Goal: Information Seeking & Learning: Find specific fact

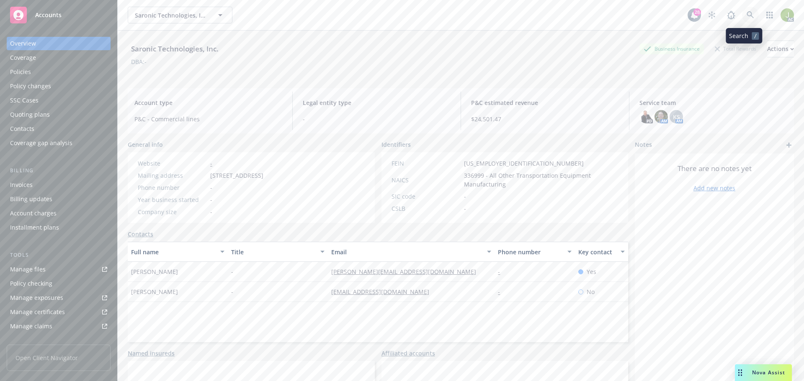
click at [747, 17] on icon at bounding box center [751, 15] width 8 height 8
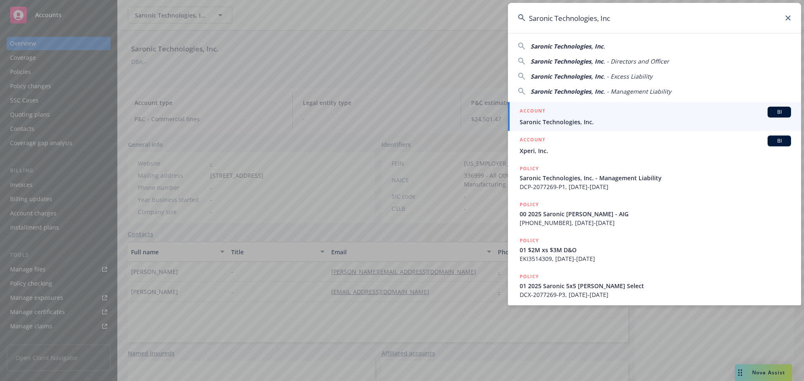
type input "Saronic Technologies, Inc"
click at [564, 119] on span "Saronic Technologies, Inc." at bounding box center [655, 122] width 271 height 9
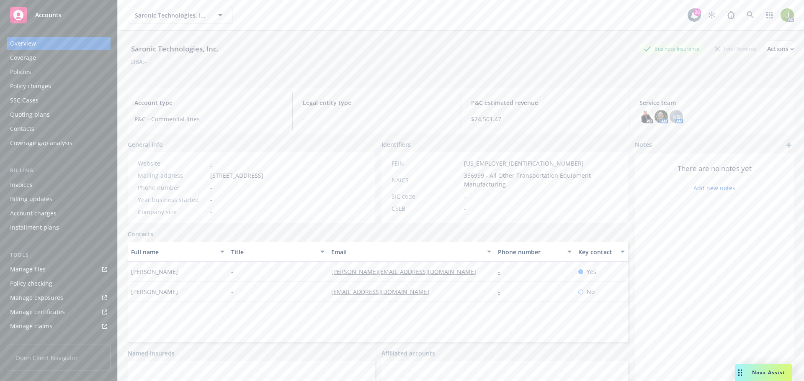
click at [59, 186] on div "Invoices" at bounding box center [58, 184] width 97 height 13
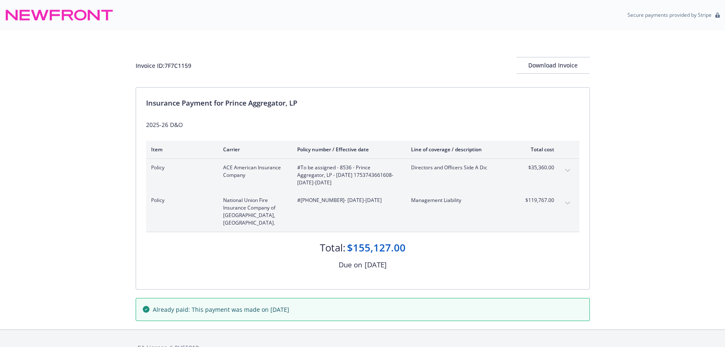
click at [567, 169] on icon "expand content" at bounding box center [567, 170] width 5 height 3
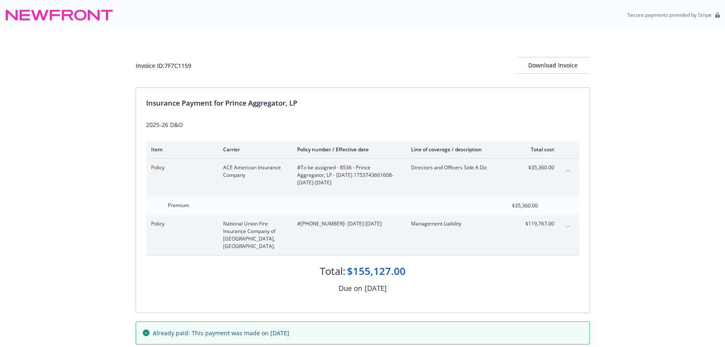
click at [567, 169] on icon "collapse content" at bounding box center [567, 170] width 5 height 3
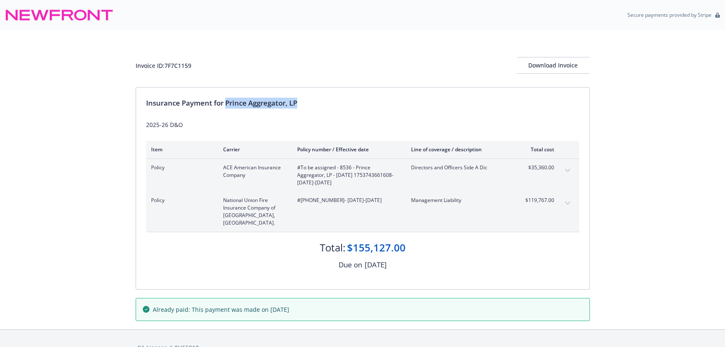
drag, startPoint x: 304, startPoint y: 100, endPoint x: 227, endPoint y: 104, distance: 78.0
click at [227, 104] on div "Insurance Payment for Prince Aggregator, LP" at bounding box center [362, 103] width 433 height 11
copy div "Prince Aggregator, LP"
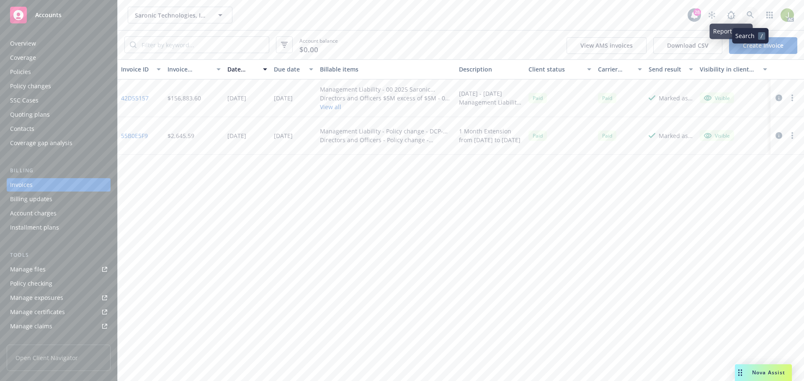
click at [748, 15] on icon at bounding box center [750, 14] width 7 height 7
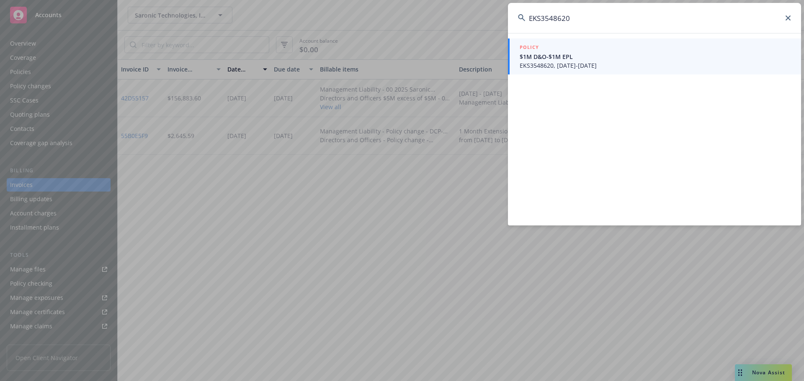
type input "EKS3548620"
click at [552, 56] on span "$1M D&O-$1M EPL" at bounding box center [655, 56] width 271 height 9
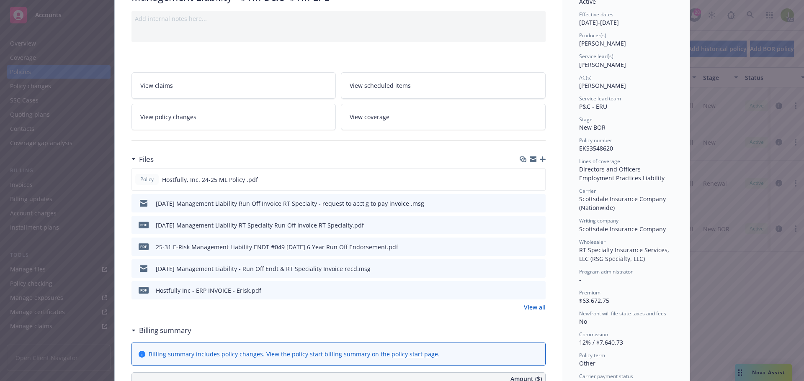
scroll to position [84, 0]
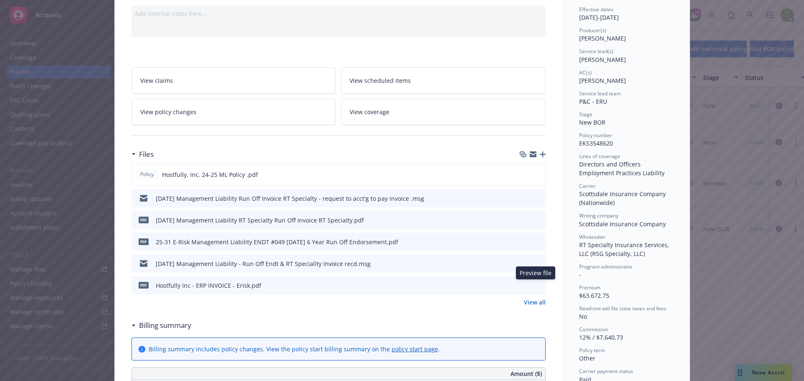
click at [538, 286] on icon "preview file" at bounding box center [538, 285] width 8 height 6
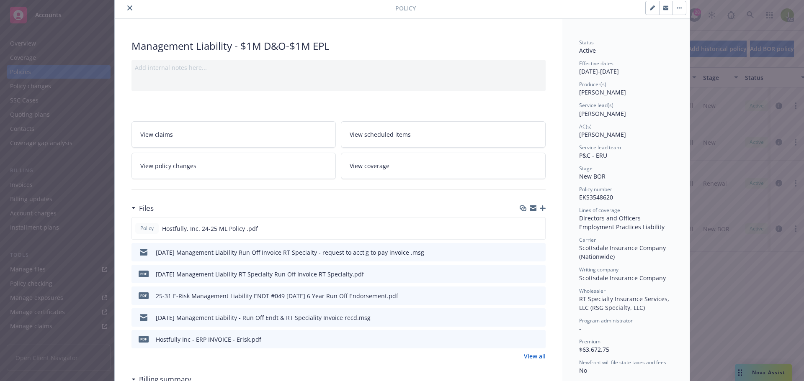
scroll to position [0, 0]
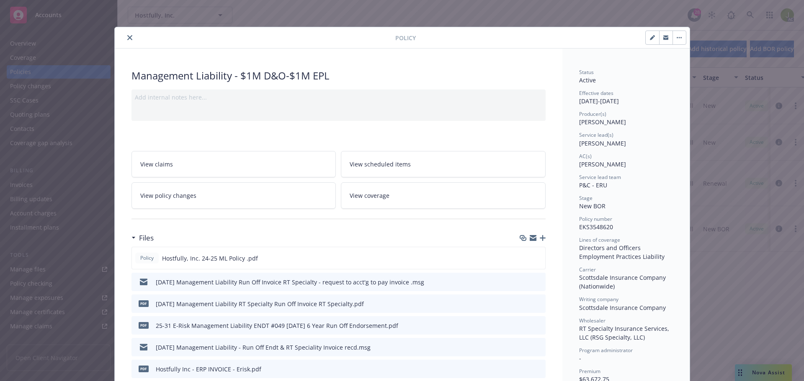
click at [120, 35] on div at bounding box center [256, 38] width 277 height 10
click at [125, 36] on button "close" at bounding box center [130, 38] width 10 height 10
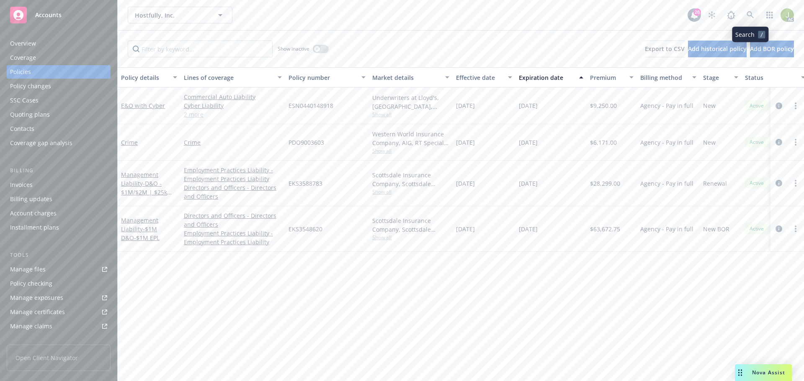
click at [748, 17] on icon at bounding box center [751, 15] width 8 height 8
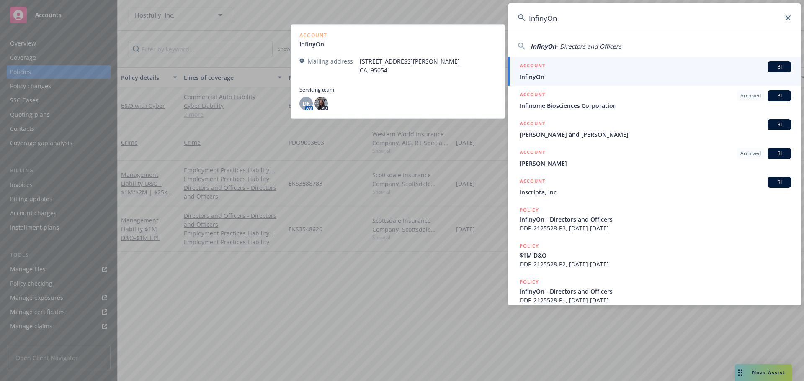
type input "InfinyOn"
click at [557, 74] on span "InfinyOn" at bounding box center [655, 76] width 271 height 9
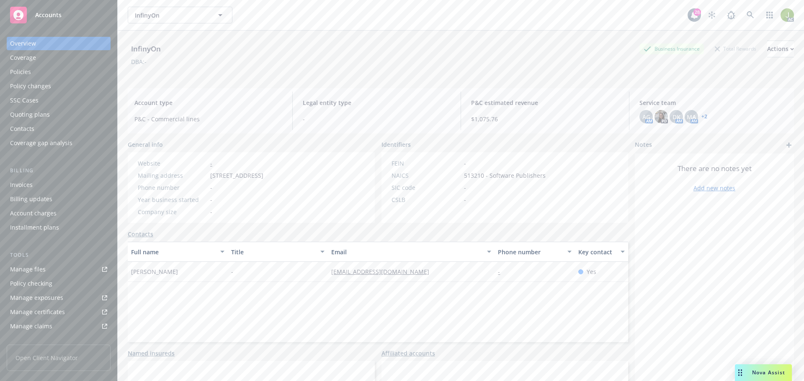
click at [45, 185] on div "Invoices" at bounding box center [58, 184] width 97 height 13
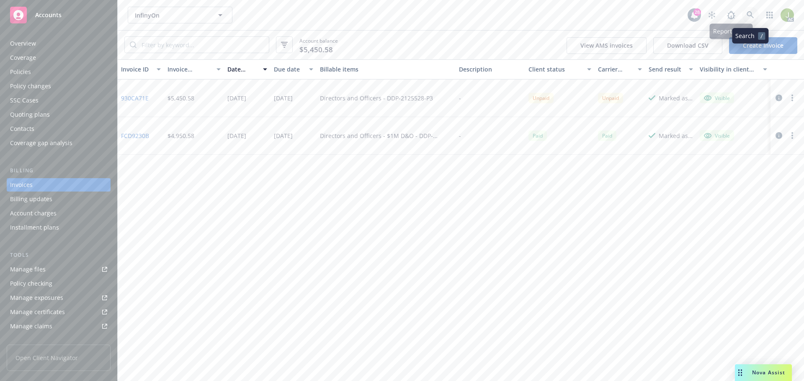
click at [754, 19] on link at bounding box center [750, 15] width 17 height 17
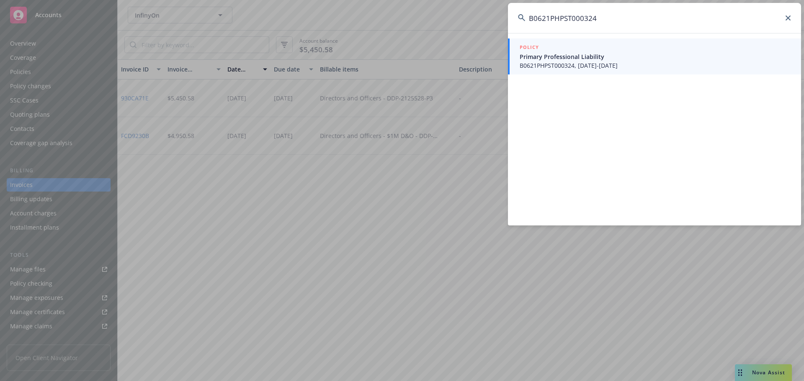
type input "B0621PHPST000324"
click at [573, 66] on span "B0621PHPST000324, 09/23/2024-10/15/2025" at bounding box center [655, 65] width 271 height 9
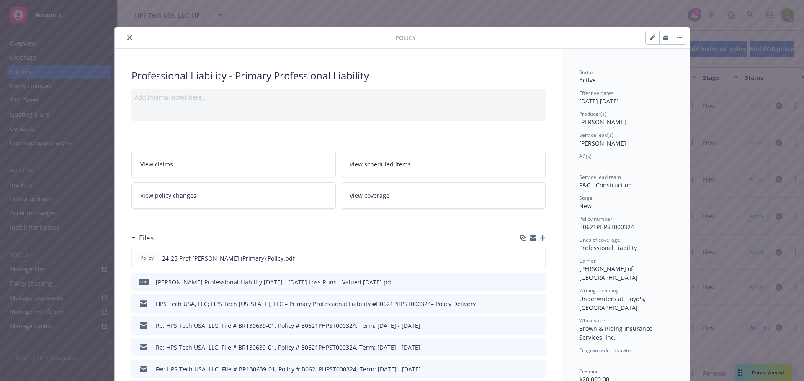
click at [128, 40] on button "close" at bounding box center [130, 38] width 10 height 10
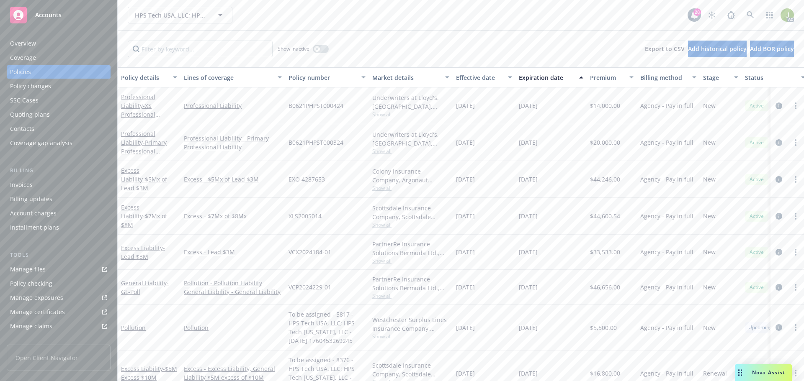
click at [48, 182] on div "Invoices" at bounding box center [58, 184] width 97 height 13
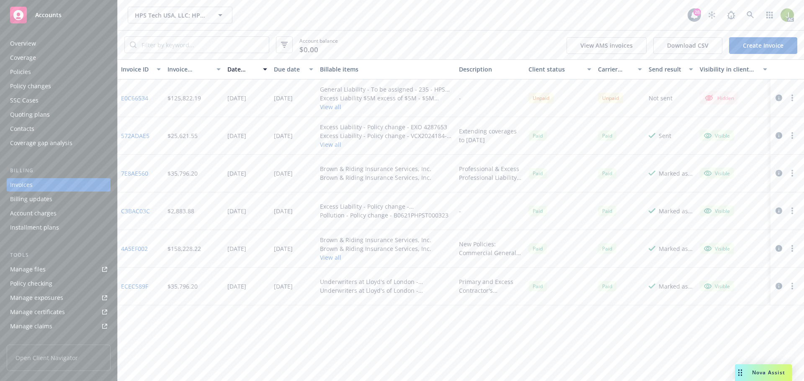
click at [142, 100] on link "E0C66534" at bounding box center [134, 98] width 27 height 9
click at [777, 99] on icon "button" at bounding box center [779, 98] width 7 height 7
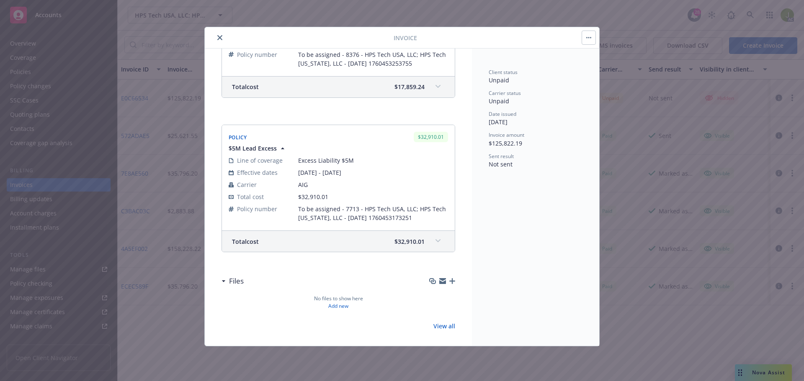
scroll to position [532, 0]
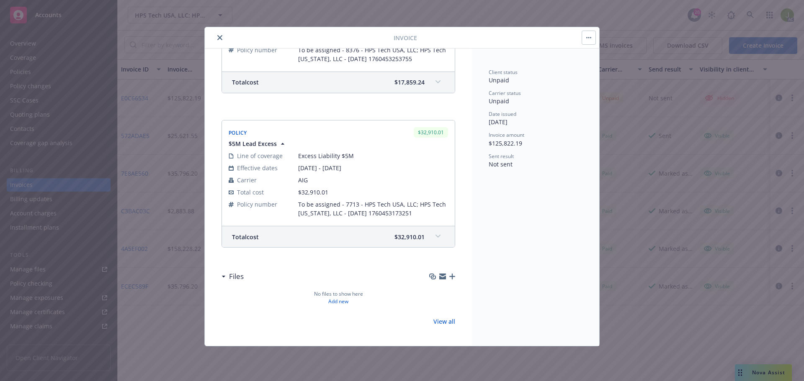
click at [219, 34] on button "close" at bounding box center [220, 38] width 10 height 10
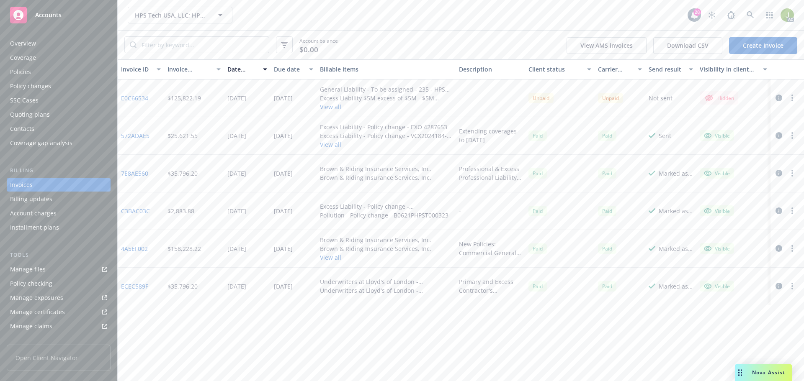
click at [55, 43] on div "Overview" at bounding box center [58, 43] width 97 height 13
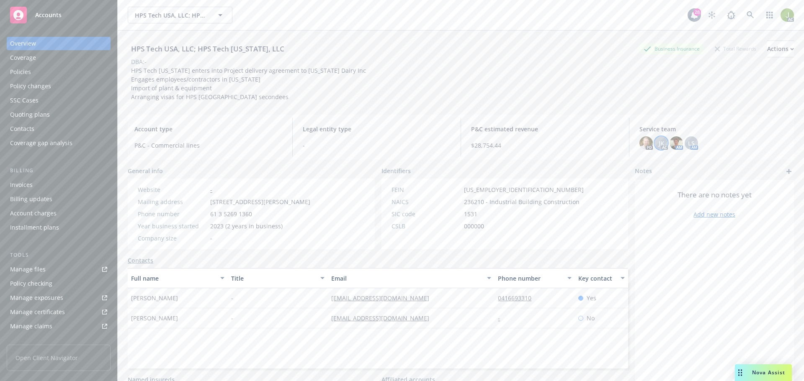
click at [659, 148] on div "JK" at bounding box center [660, 143] width 13 height 13
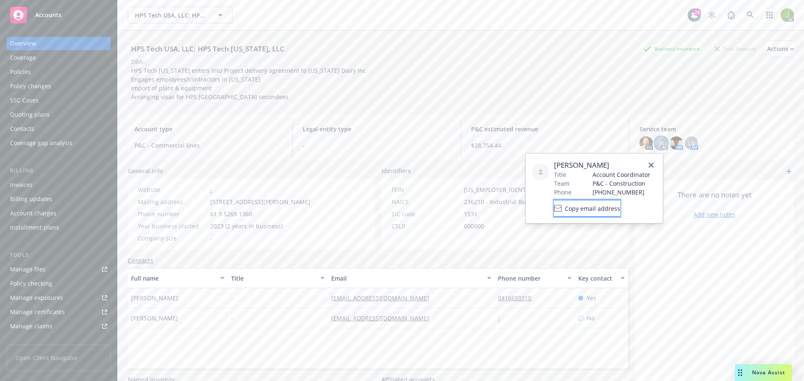
click at [611, 210] on span "Copy email address" at bounding box center [592, 208] width 55 height 9
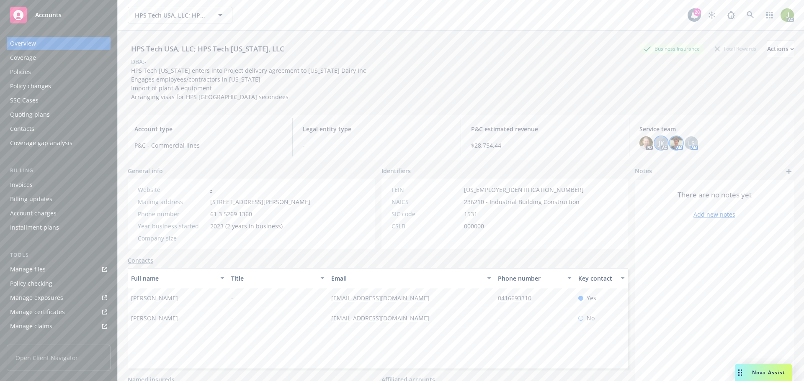
click at [670, 141] on img at bounding box center [676, 143] width 13 height 13
click at [613, 223] on button "Copy email address" at bounding box center [601, 217] width 66 height 17
click at [662, 147] on div "JK" at bounding box center [660, 143] width 13 height 13
click at [691, 143] on div "LS" at bounding box center [691, 143] width 13 height 13
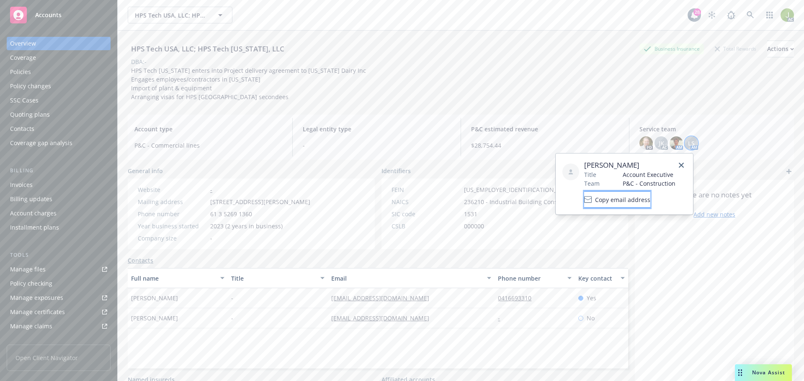
click at [627, 204] on button "Copy email address" at bounding box center [617, 199] width 66 height 17
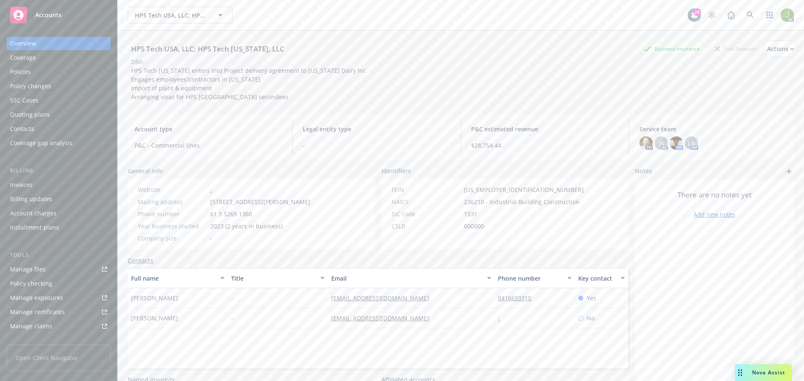
click at [52, 71] on div "Policies" at bounding box center [58, 71] width 97 height 13
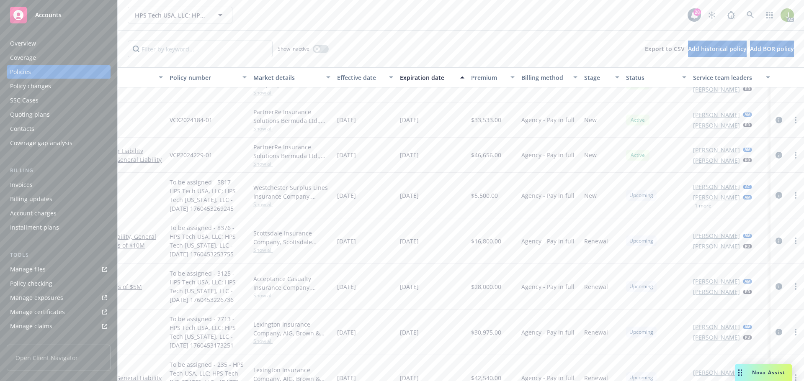
scroll to position [147, 119]
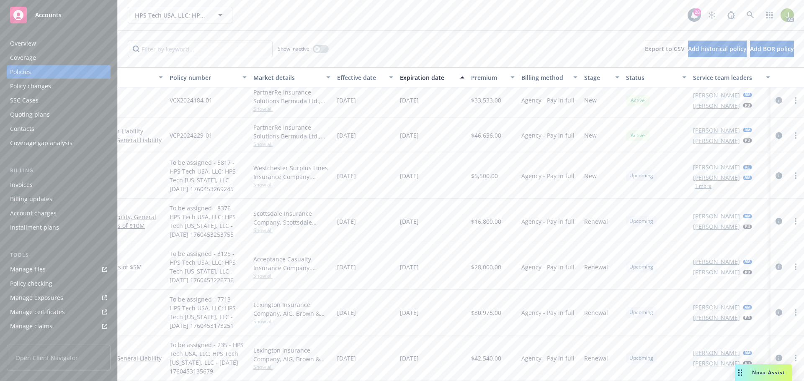
click at [702, 184] on button "1 more" at bounding box center [703, 186] width 17 height 5
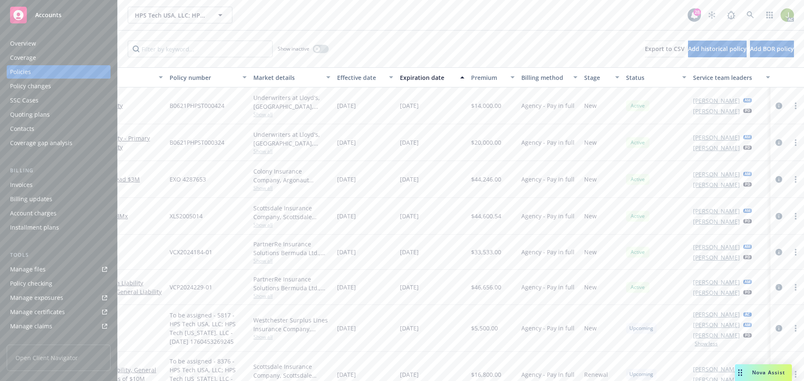
scroll to position [0, 0]
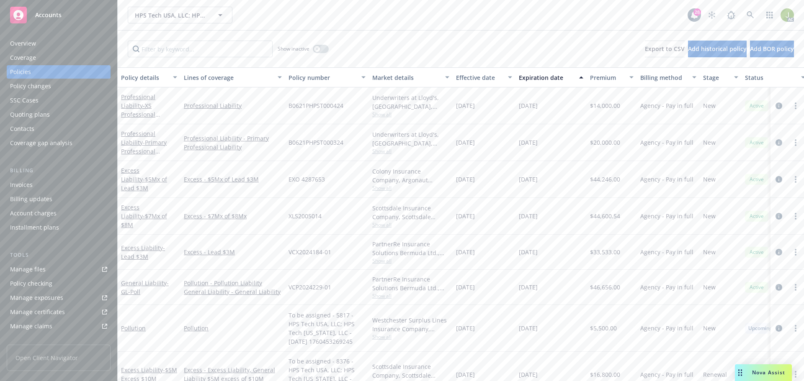
click at [35, 185] on div "Invoices" at bounding box center [58, 184] width 97 height 13
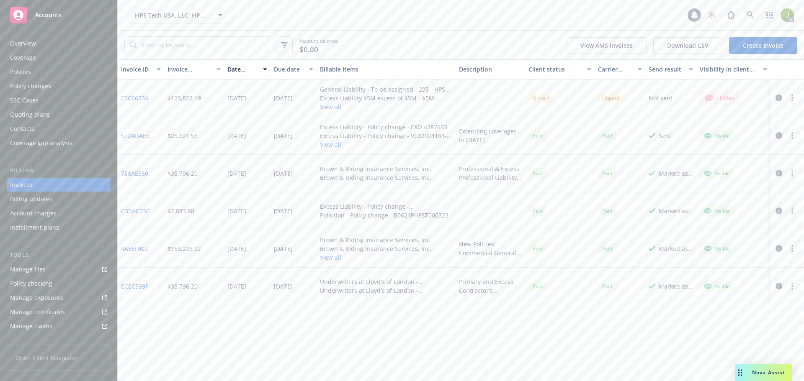
click at [776, 99] on icon "button" at bounding box center [779, 98] width 7 height 7
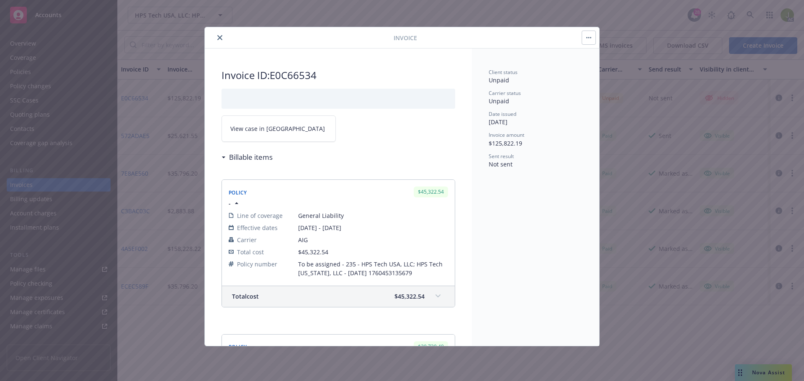
click at [272, 134] on link "View case in SSC" at bounding box center [279, 129] width 114 height 26
click at [225, 40] on div at bounding box center [301, 38] width 186 height 10
click at [221, 39] on icon "close" at bounding box center [219, 37] width 5 height 5
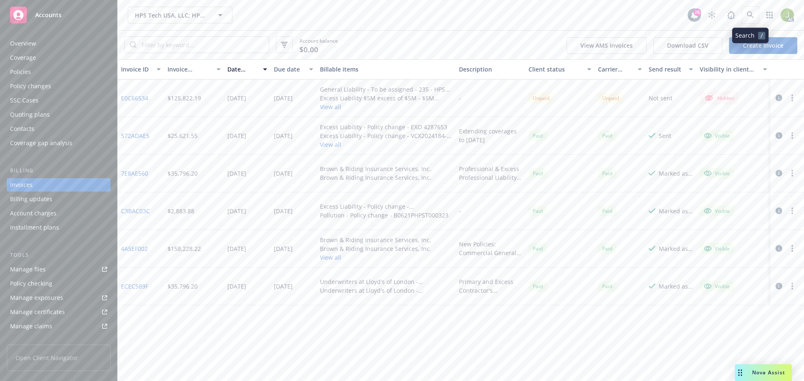
click at [744, 8] on span at bounding box center [750, 15] width 17 height 17
click at [748, 15] on icon at bounding box center [750, 14] width 7 height 7
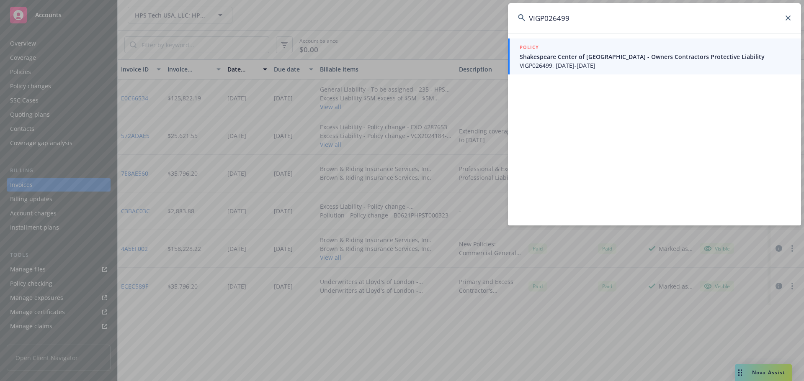
type input "VIGP026499"
click at [593, 64] on span "VIGP026499, 03/14/2024-10/01/2025" at bounding box center [655, 65] width 271 height 9
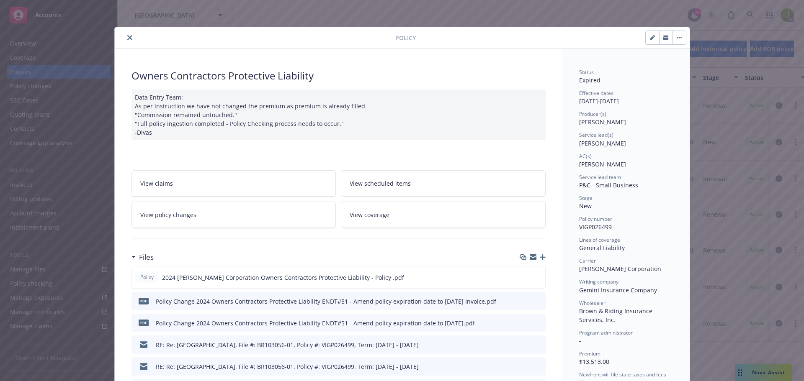
click at [131, 39] on div at bounding box center [256, 38] width 277 height 10
click at [129, 39] on button "close" at bounding box center [130, 38] width 10 height 10
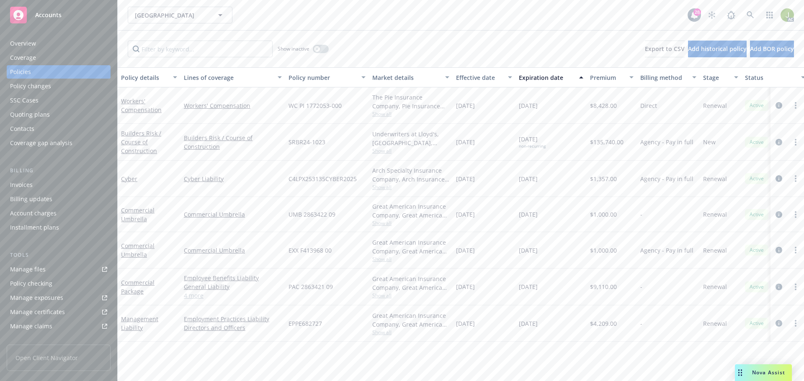
click at [76, 188] on div "Invoices" at bounding box center [58, 184] width 97 height 13
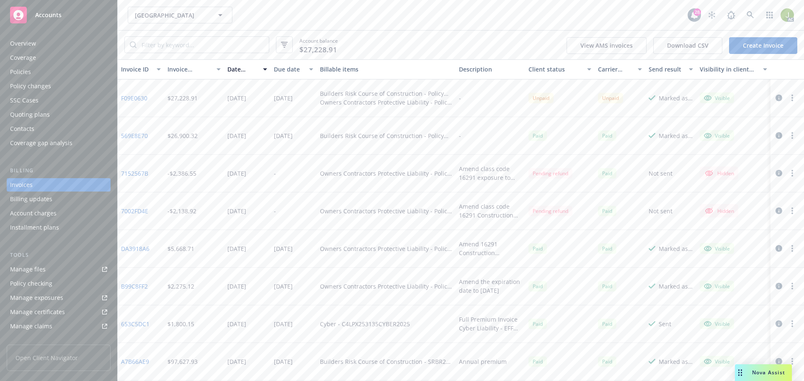
click at [139, 98] on link "F09E0630" at bounding box center [134, 98] width 26 height 9
click at [752, 13] on icon at bounding box center [751, 15] width 8 height 8
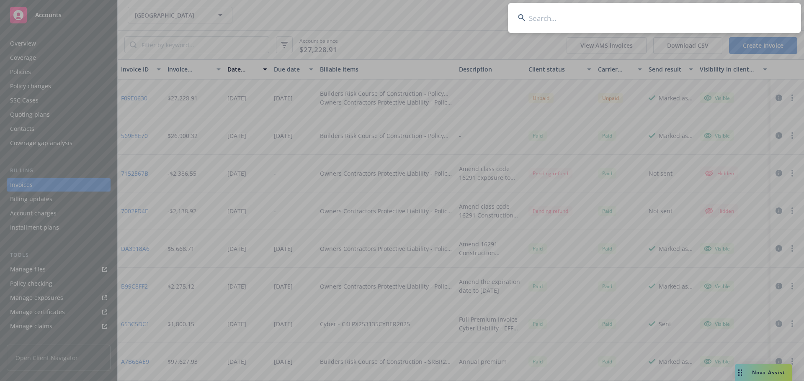
type input "VIGP026499"
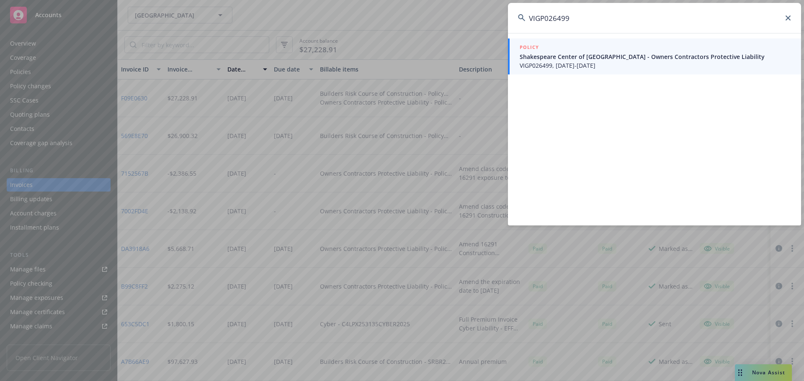
click at [553, 58] on span "Shakespeare Center of Los Angeles - Owners Contractors Protective Liability" at bounding box center [655, 56] width 271 height 9
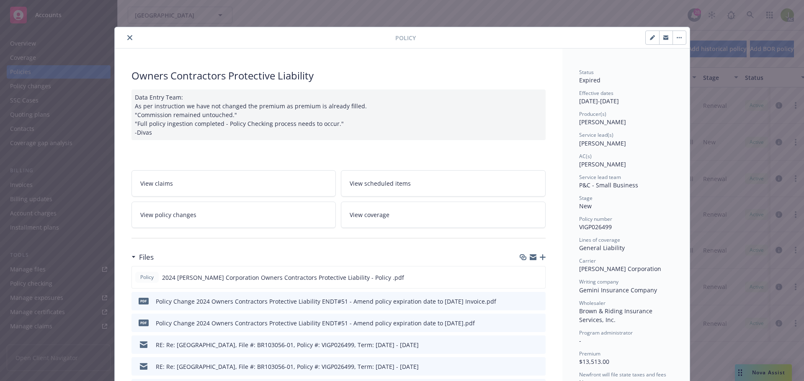
click at [127, 37] on icon "close" at bounding box center [129, 37] width 5 height 5
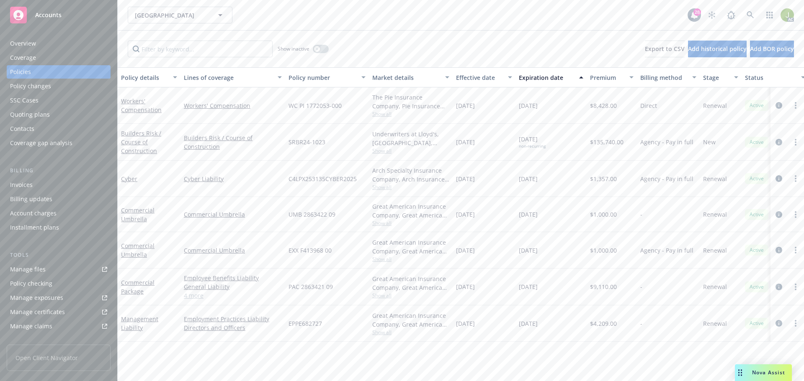
click at [741, 17] on div "AC" at bounding box center [748, 15] width 90 height 17
click at [747, 17] on icon at bounding box center [751, 15] width 8 height 8
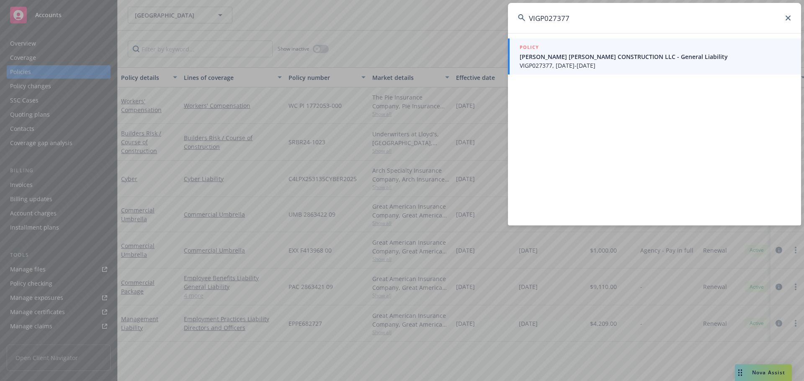
type input "VIGP027377"
click at [550, 69] on span "VIGP027377, 05/25/2024-05/25/2025" at bounding box center [655, 65] width 271 height 9
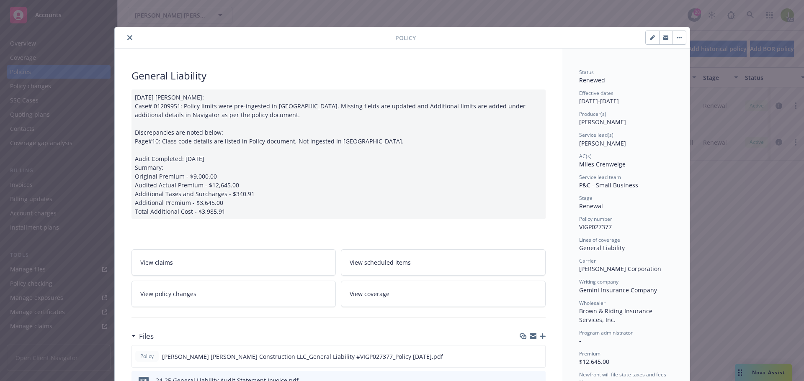
click at [127, 38] on icon "close" at bounding box center [129, 37] width 5 height 5
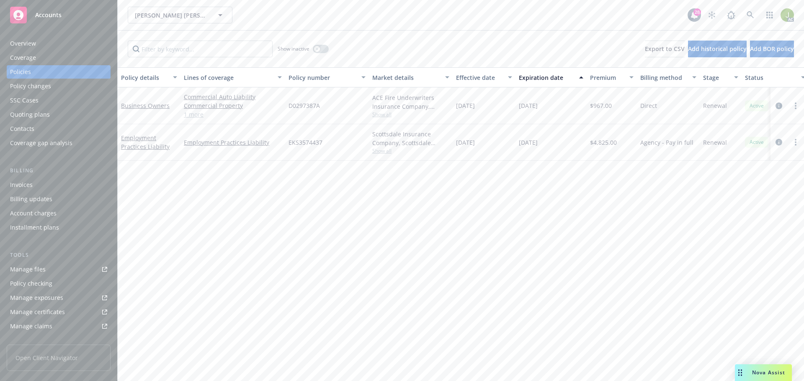
click at [56, 188] on div "Invoices" at bounding box center [58, 184] width 97 height 13
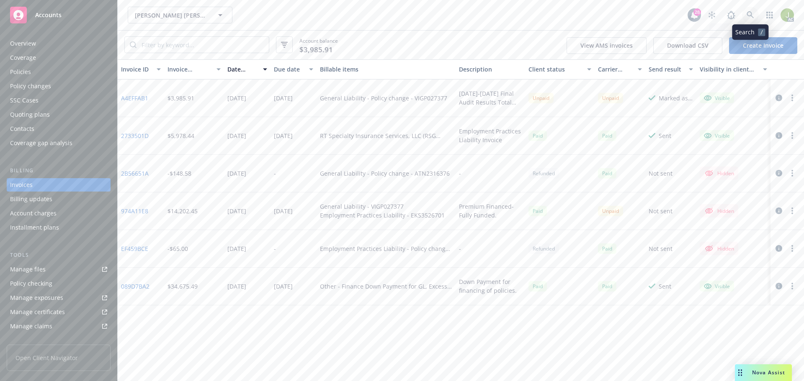
click at [750, 17] on icon at bounding box center [751, 15] width 8 height 8
drag, startPoint x: 743, startPoint y: 24, endPoint x: 435, endPoint y: 30, distance: 308.7
click at [363, 24] on div "SAMUELSON TINGO CONSTRUCTION LLC SAMUELSON TINGO CONSTRUCTION LLC 28 AC" at bounding box center [461, 15] width 686 height 30
click at [749, 18] on icon at bounding box center [751, 15] width 8 height 8
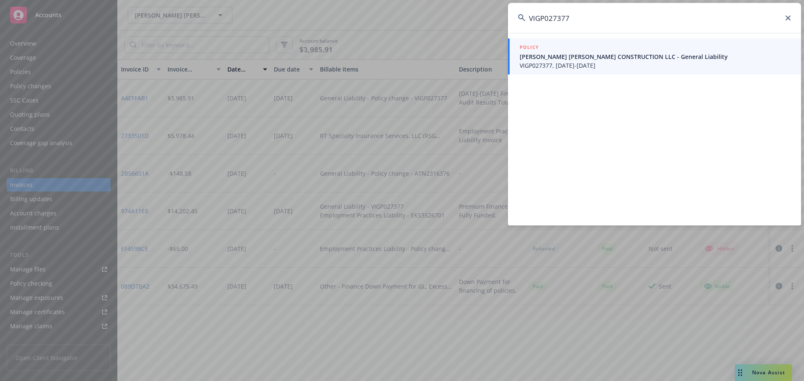
type input "VIGP027377"
click at [670, 68] on span "VIGP027377, 05/25/2024-05/25/2025" at bounding box center [655, 65] width 271 height 9
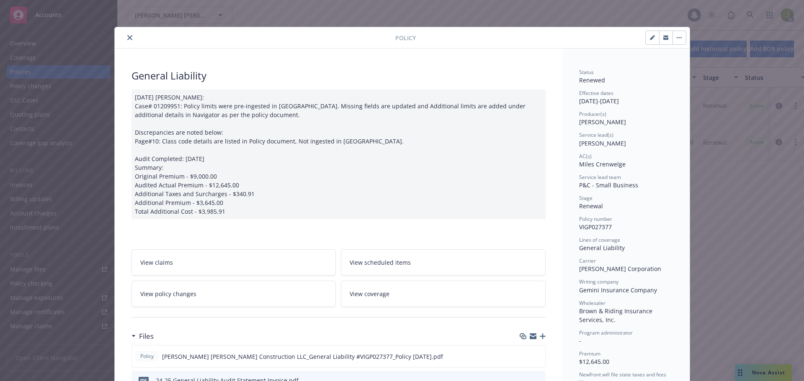
scroll to position [25, 0]
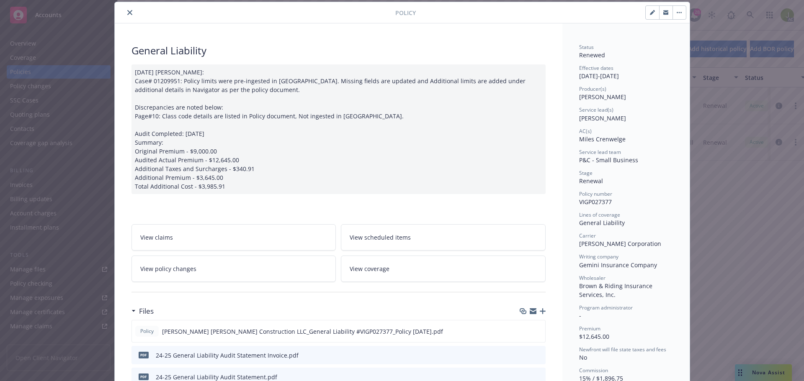
click at [127, 10] on icon "close" at bounding box center [129, 12] width 5 height 5
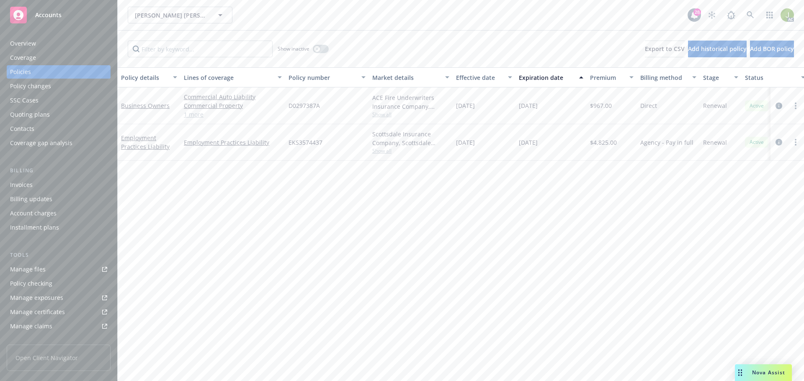
click at [49, 191] on div "Invoices" at bounding box center [58, 184] width 97 height 13
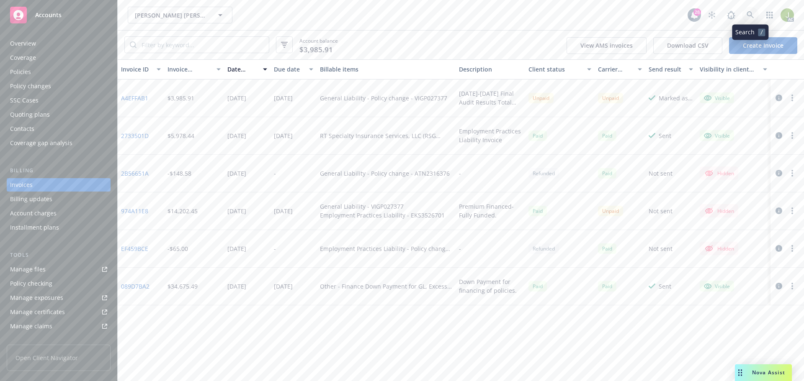
click at [751, 17] on icon at bounding box center [751, 15] width 8 height 8
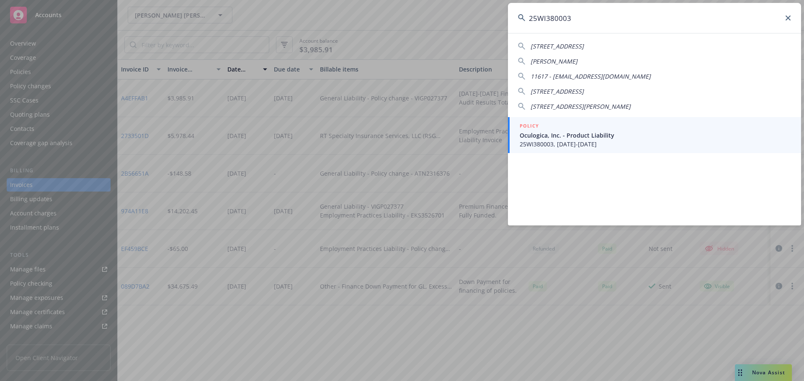
type input "25WI380003"
click at [554, 131] on span "Oculogica, Inc. - Product Liability" at bounding box center [655, 135] width 271 height 9
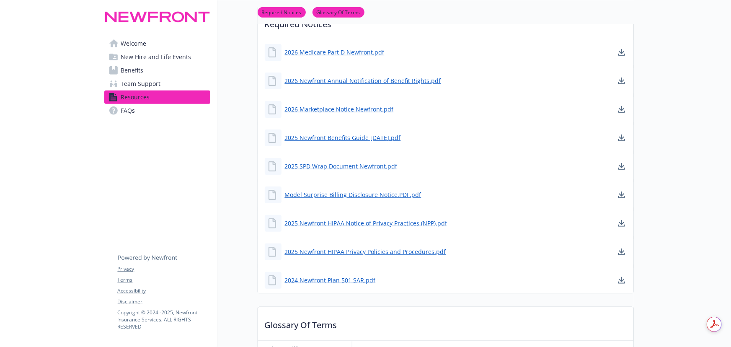
scroll to position [190, 0]
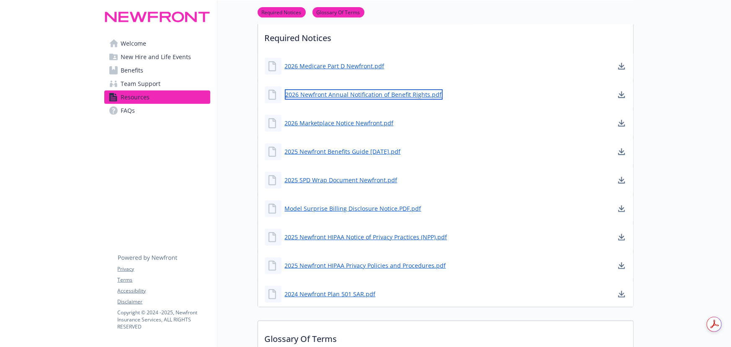
click at [380, 96] on link "2026 Newfront Annual Notification of Benefit Rights.pdf" at bounding box center [364, 94] width 158 height 10
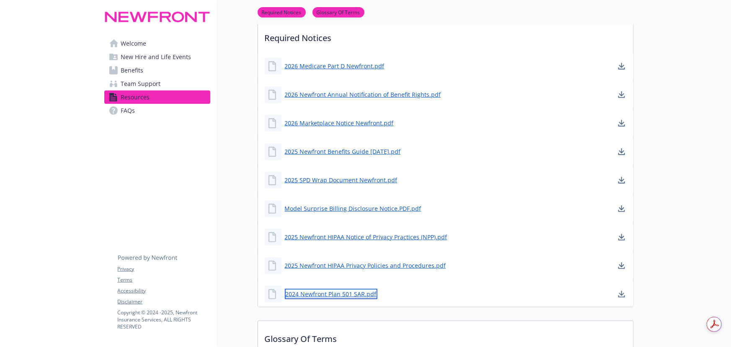
click at [356, 294] on link "2024 Newfront Plan 501 SAR.pdf" at bounding box center [331, 294] width 93 height 10
click at [166, 67] on link "Benefits" at bounding box center [157, 70] width 106 height 13
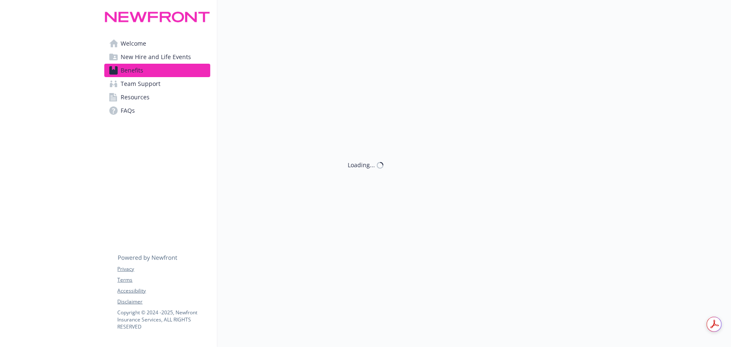
scroll to position [190, 0]
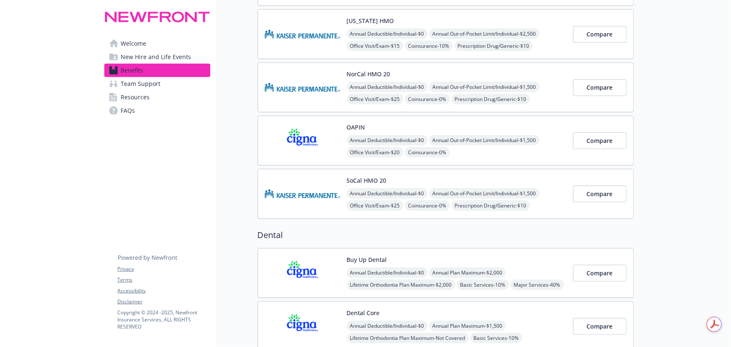
click at [366, 257] on button "Buy Up Dental" at bounding box center [367, 259] width 40 height 9
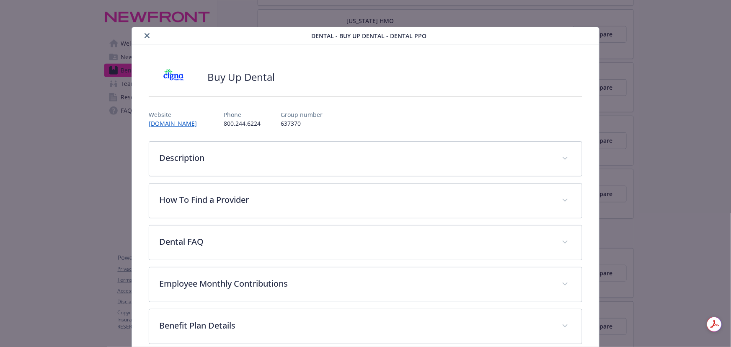
scroll to position [25, 0]
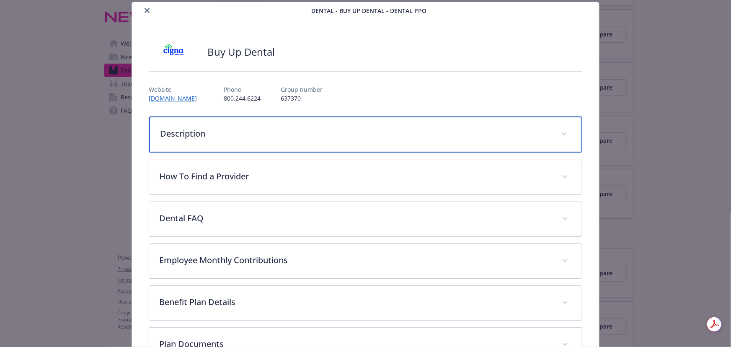
click at [363, 139] on div "Description" at bounding box center [365, 134] width 433 height 36
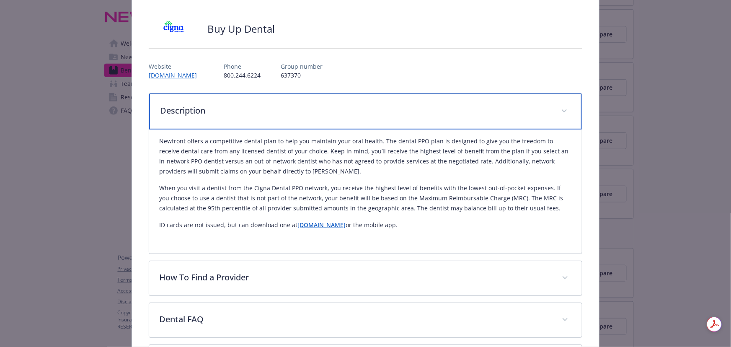
scroll to position [139, 0]
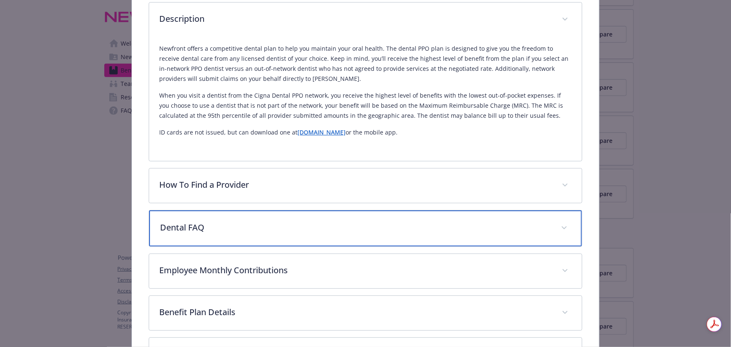
click at [333, 229] on p "Dental FAQ" at bounding box center [355, 227] width 391 height 13
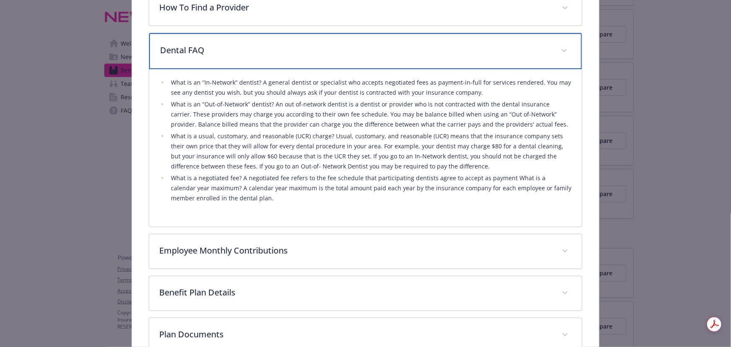
scroll to position [330, 0]
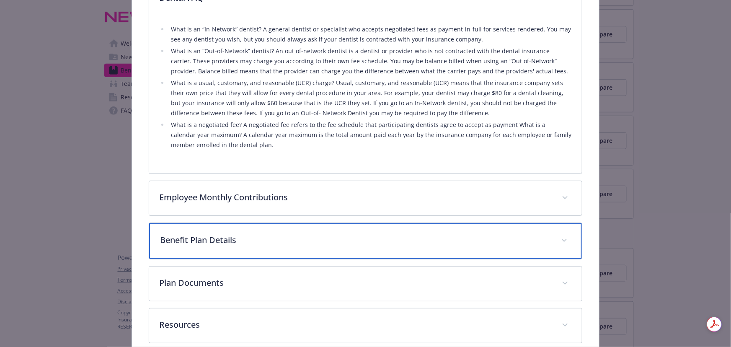
click at [318, 244] on p "Benefit Plan Details" at bounding box center [355, 240] width 391 height 13
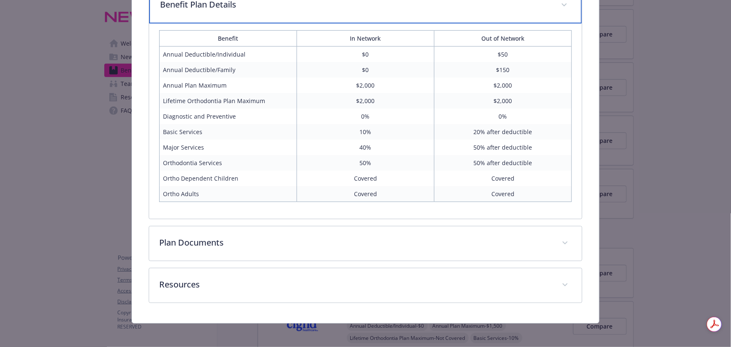
scroll to position [605, 0]
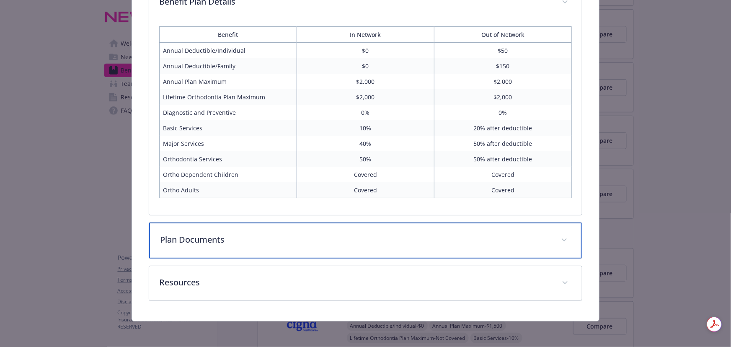
click at [204, 243] on p "Plan Documents" at bounding box center [355, 239] width 391 height 13
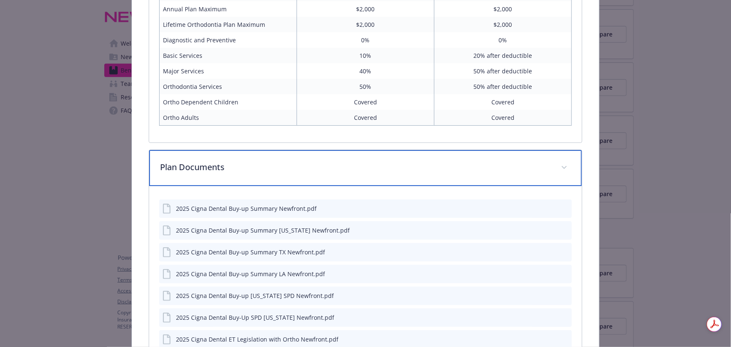
scroll to position [680, 0]
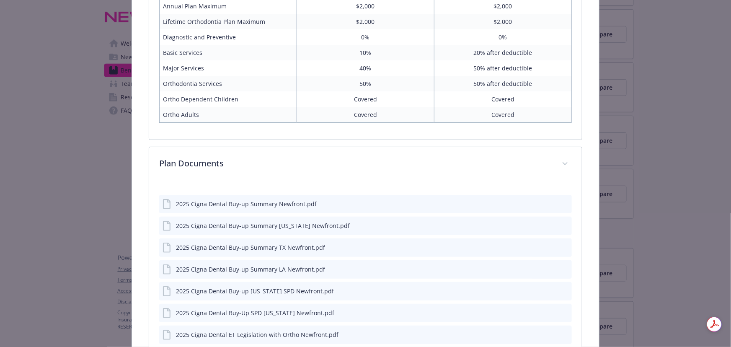
click at [560, 204] on icon "preview file" at bounding box center [564, 203] width 8 height 6
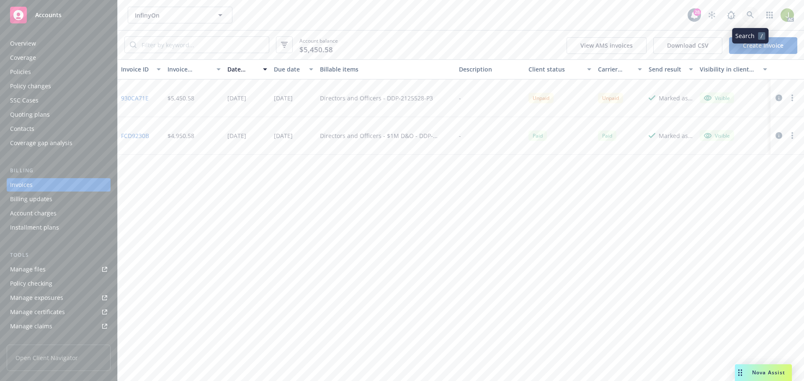
click at [746, 18] on link at bounding box center [750, 15] width 17 height 17
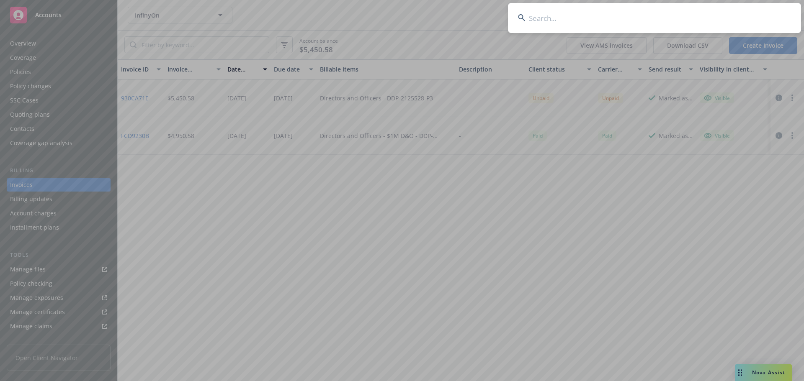
click at [702, 16] on input at bounding box center [654, 18] width 293 height 30
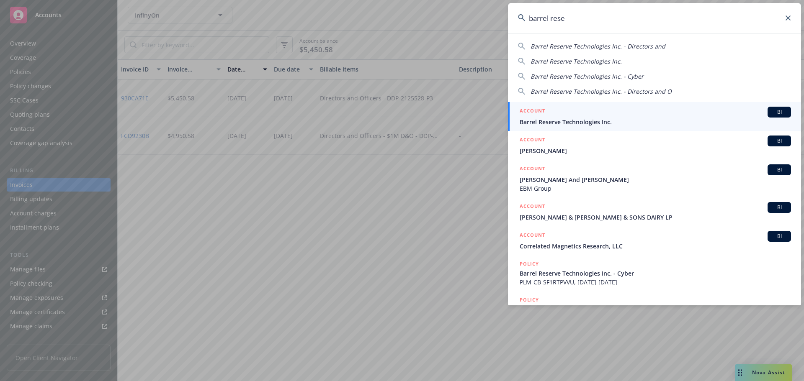
type input "barrel rese"
click at [602, 124] on span "Barrel Reserve Technologies Inc." at bounding box center [655, 122] width 271 height 9
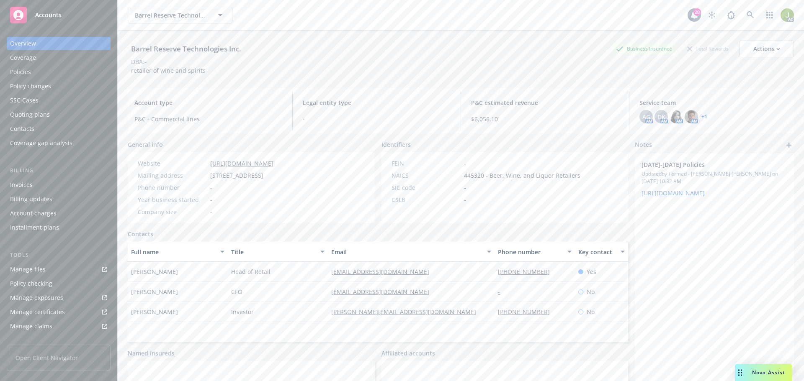
click at [66, 186] on div "Invoices" at bounding box center [58, 184] width 97 height 13
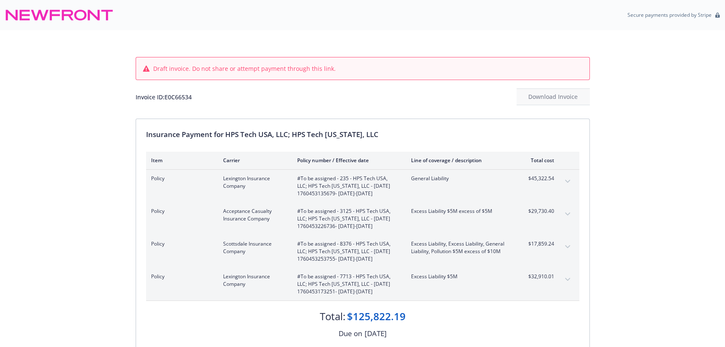
scroll to position [76, 0]
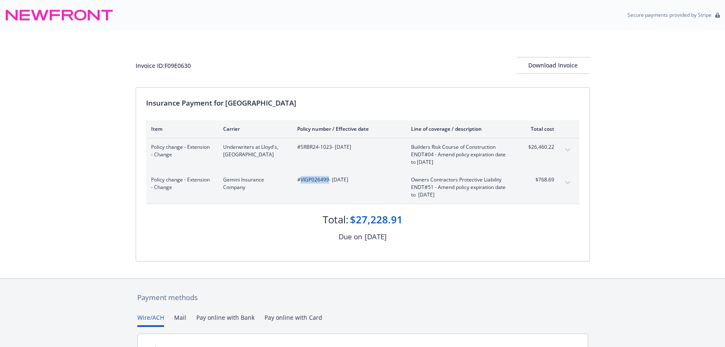
drag, startPoint x: 327, startPoint y: 180, endPoint x: 301, endPoint y: 182, distance: 26.4
click at [301, 182] on span "#VIGP026499 - 03/14/2024" at bounding box center [347, 180] width 100 height 8
copy span "VIGP026499"
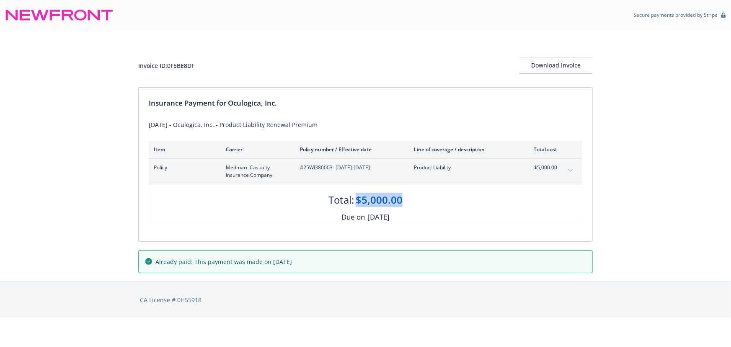
drag, startPoint x: 411, startPoint y: 197, endPoint x: 356, endPoint y: 198, distance: 54.9
click at [356, 198] on div "Total: $5,000.00" at bounding box center [365, 195] width 433 height 23
copy div "$5,000.00"
